Goal: Navigation & Orientation: Find specific page/section

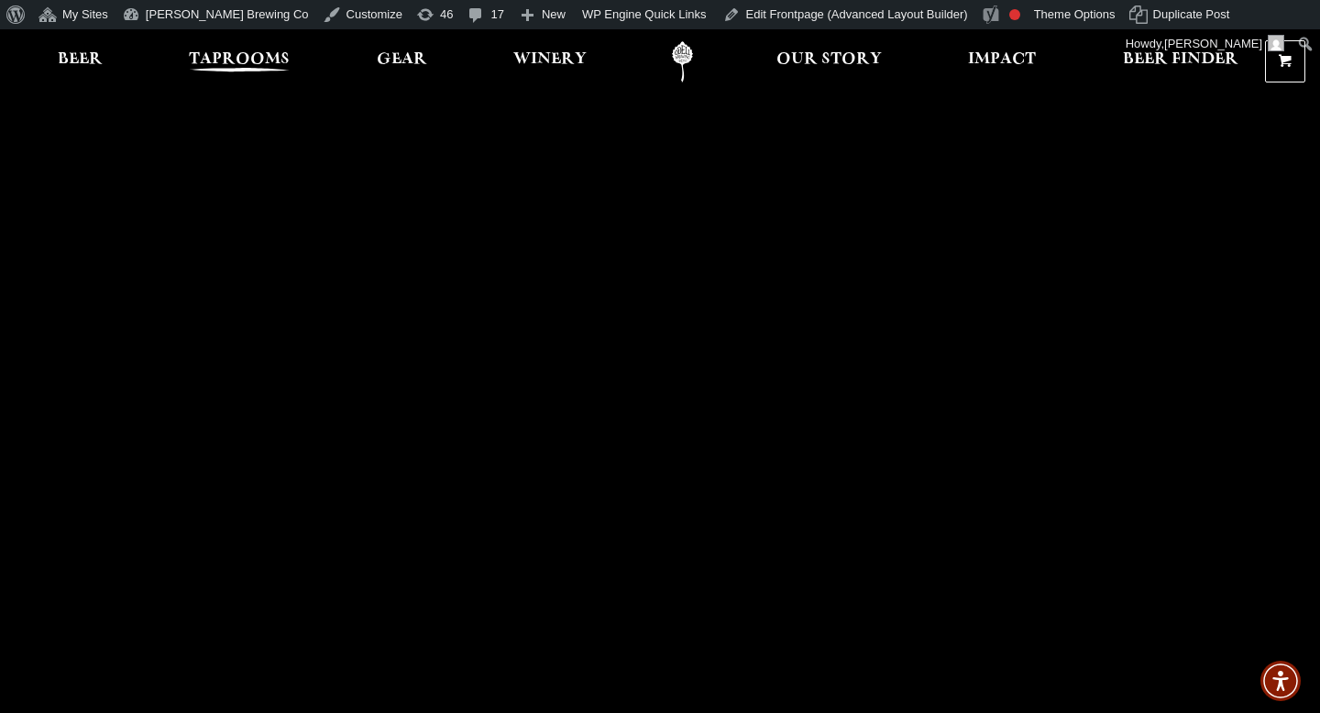
click at [270, 67] on span "Taprooms" at bounding box center [239, 59] width 101 height 15
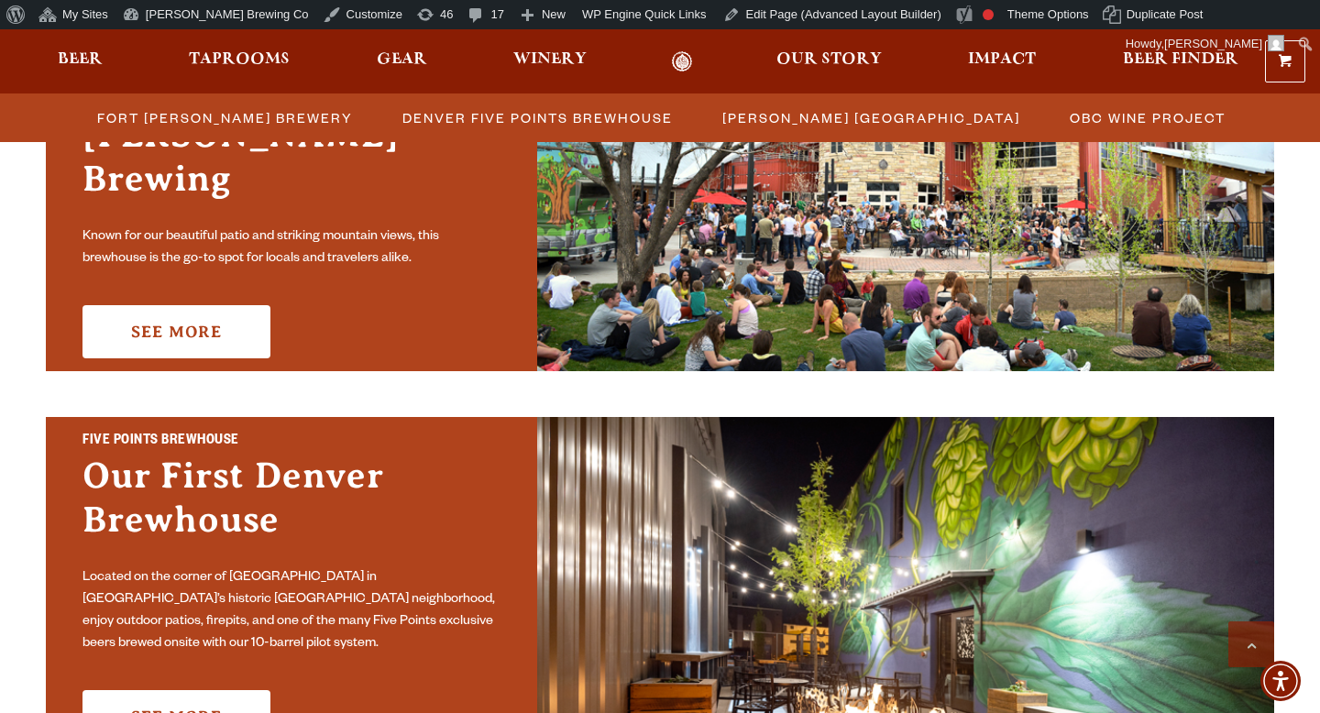
scroll to position [696, 0]
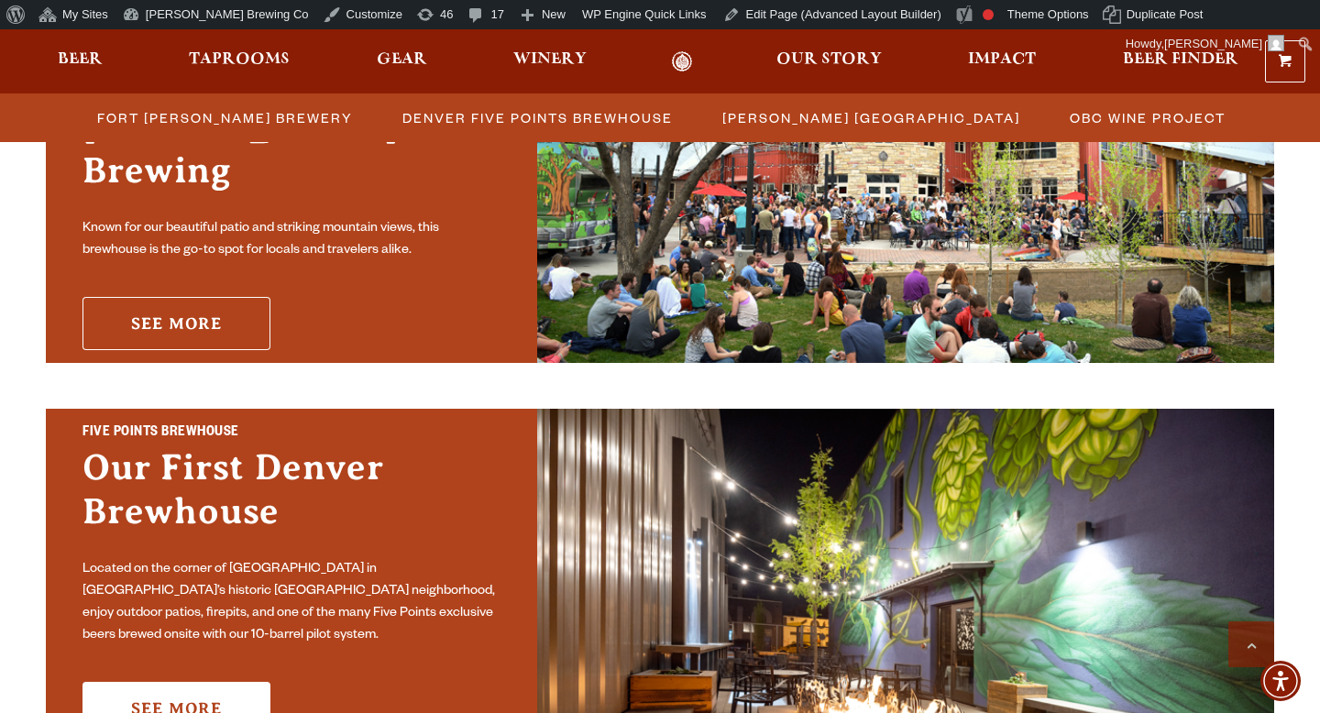
click at [233, 308] on link "See More" at bounding box center [177, 323] width 188 height 53
click at [157, 308] on link "See More" at bounding box center [177, 323] width 188 height 53
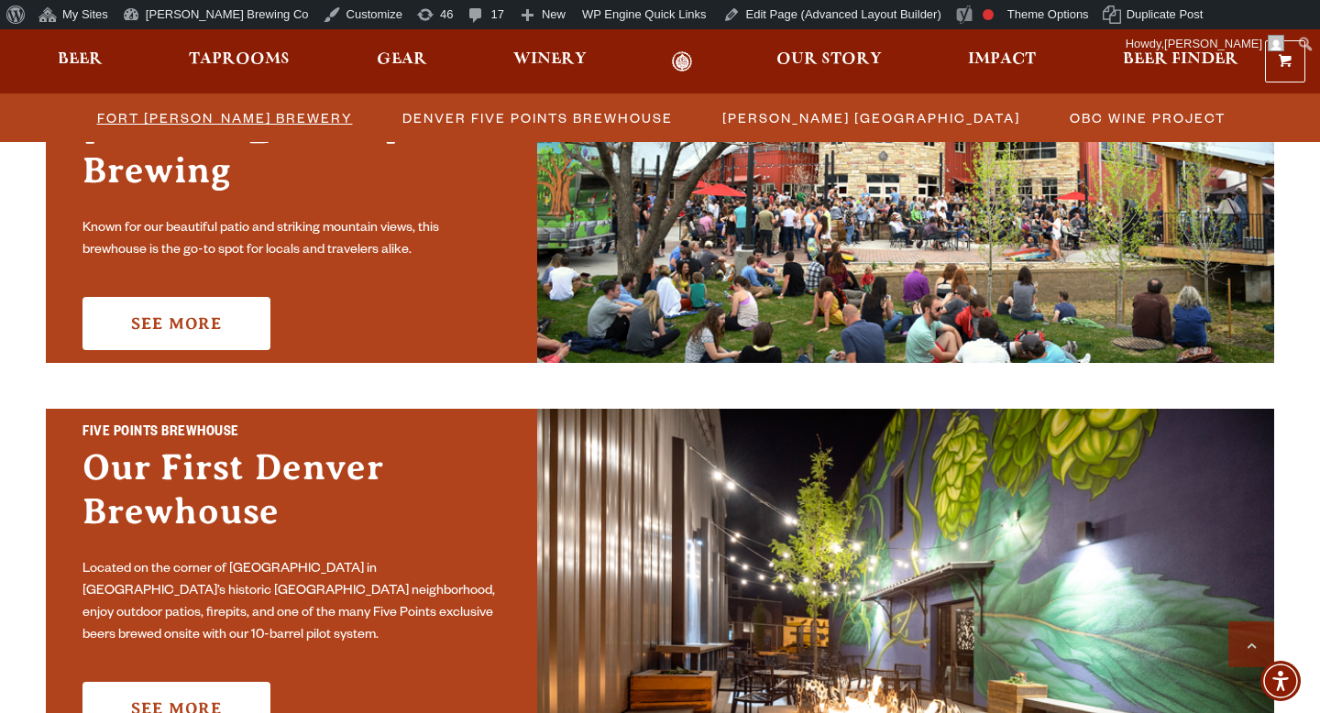
click at [209, 122] on span "Fort [PERSON_NAME] Brewery" at bounding box center [225, 118] width 256 height 27
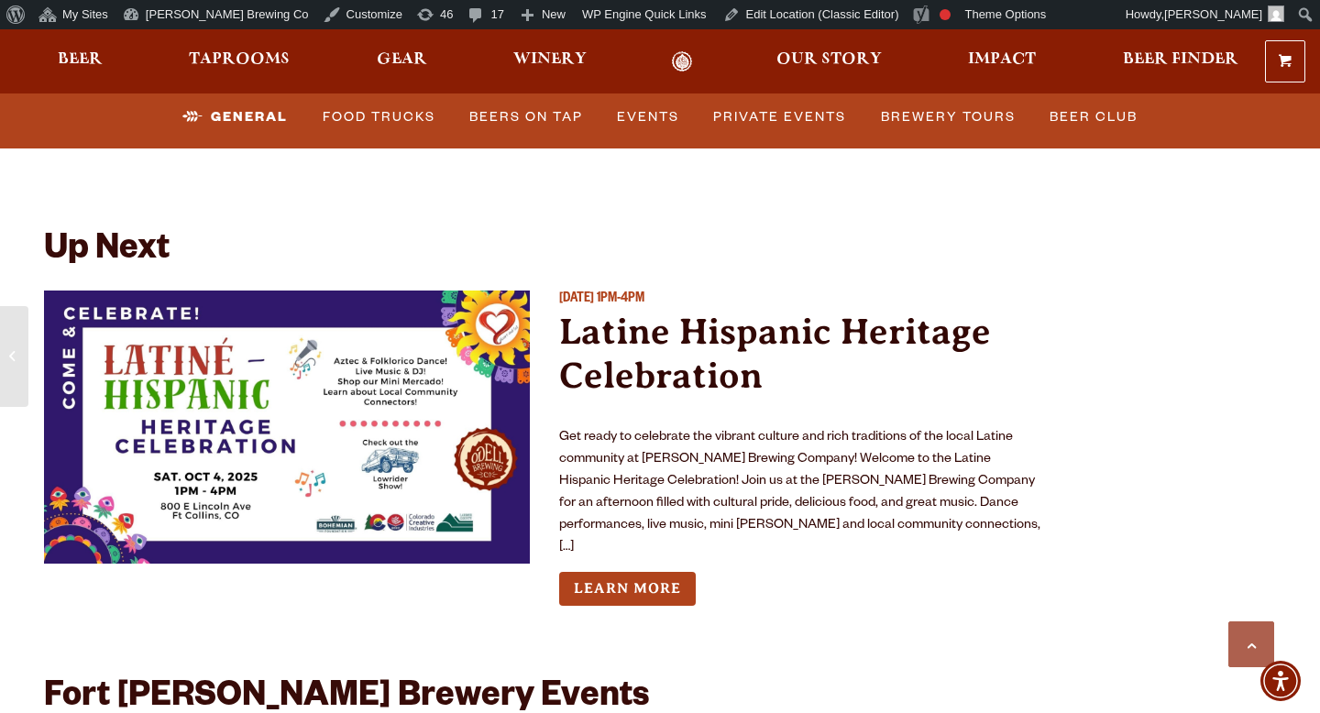
scroll to position [6652, 0]
